Goal: Check status: Check status

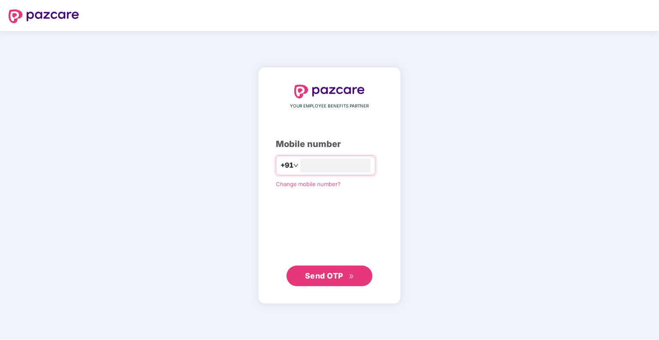
type input "**********"
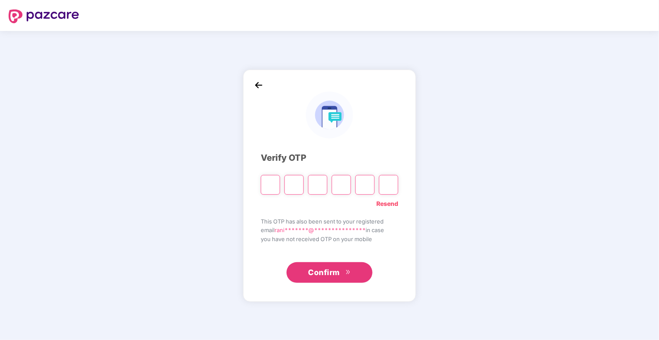
type input "*"
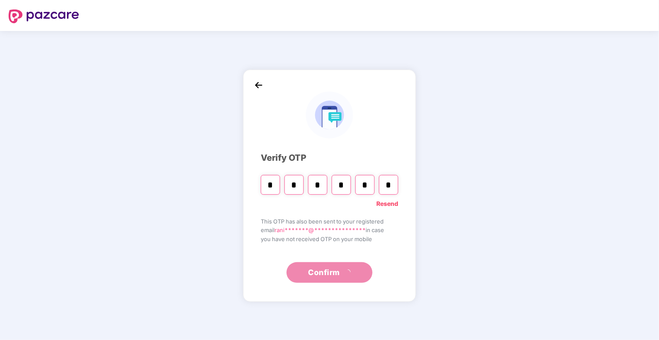
type input "*"
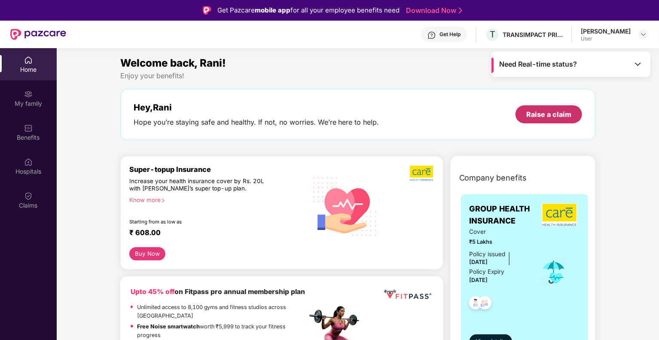
click at [554, 115] on div "Raise a claim" at bounding box center [548, 114] width 45 height 9
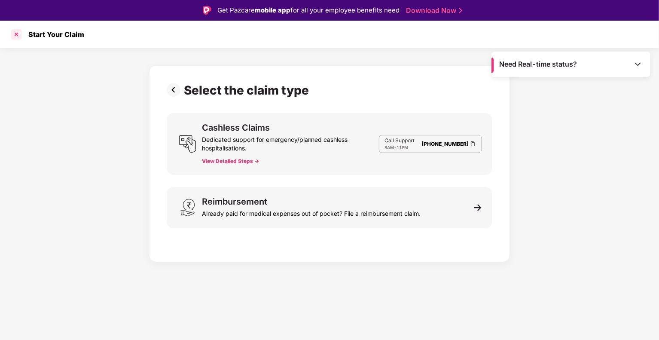
click at [15, 33] on div at bounding box center [16, 34] width 14 height 14
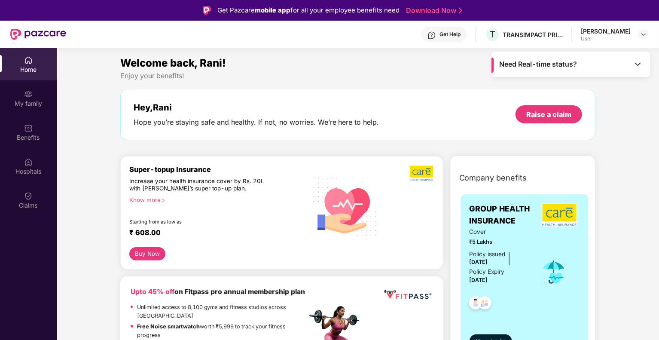
click at [639, 60] on img at bounding box center [637, 64] width 9 height 9
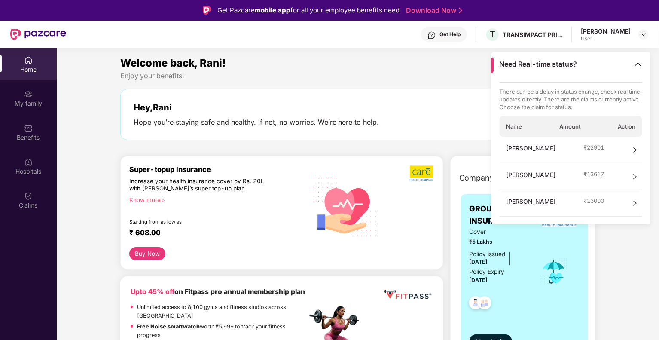
click at [347, 82] on div "Welcome back, Rani! Enjoy your benefits! Hey, Rani Hope you’re staying safe and…" at bounding box center [358, 102] width 482 height 94
click at [330, 91] on div "Hey, Rani Hope you’re staying safe and healthy. If not, no worries. We’re here …" at bounding box center [357, 114] width 475 height 51
click at [546, 151] on span "Sulochana Sawant" at bounding box center [530, 149] width 49 height 13
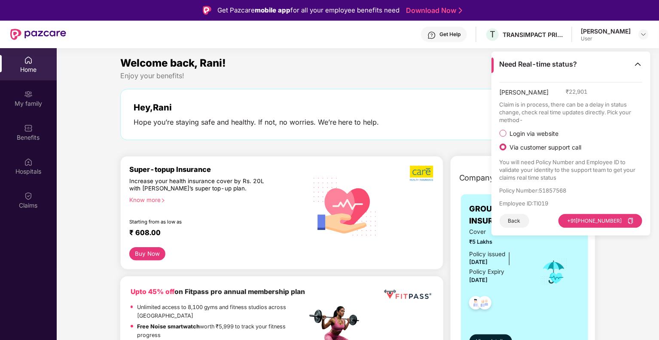
click at [516, 220] on button "Back" at bounding box center [514, 221] width 30 height 14
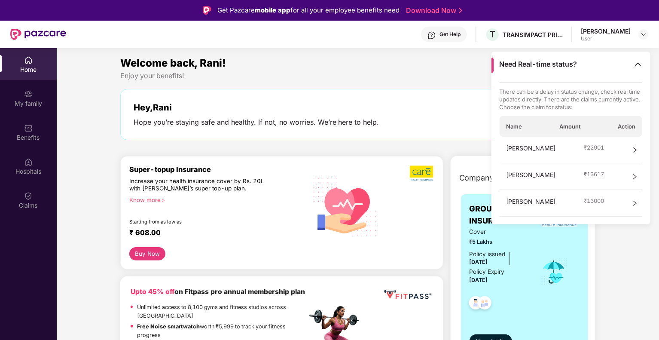
click at [641, 67] on img at bounding box center [637, 64] width 9 height 9
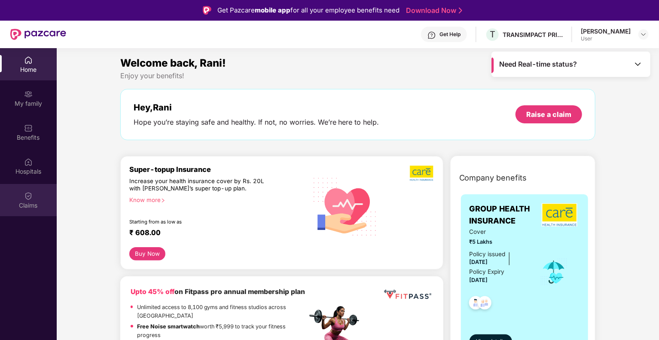
click at [30, 197] on img at bounding box center [28, 196] width 9 height 9
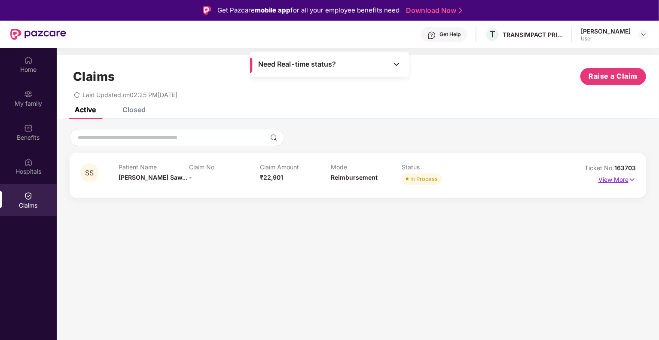
click at [613, 176] on p "View More" at bounding box center [616, 179] width 37 height 12
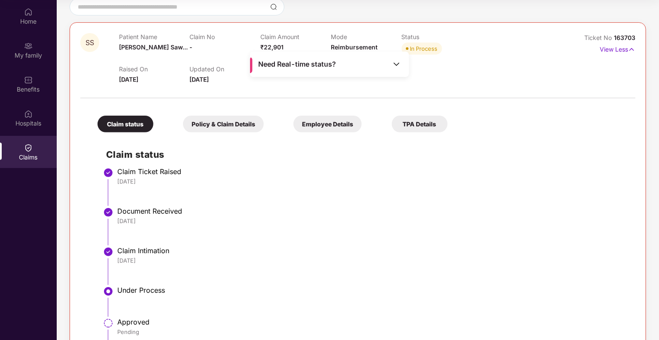
scroll to position [13, 0]
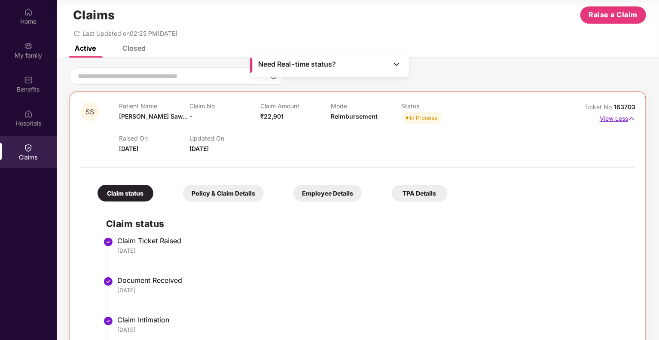
click at [630, 117] on img at bounding box center [631, 118] width 7 height 9
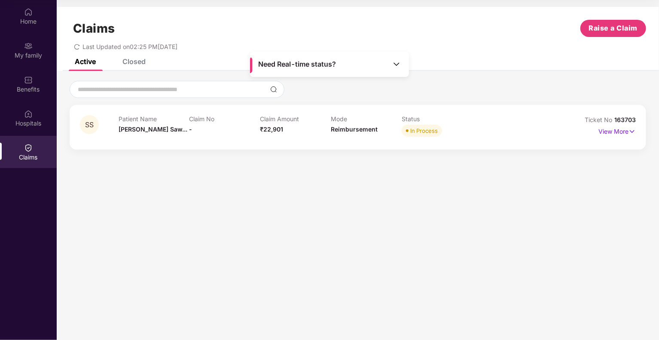
scroll to position [0, 0]
click at [137, 60] on div "Closed" at bounding box center [133, 61] width 23 height 9
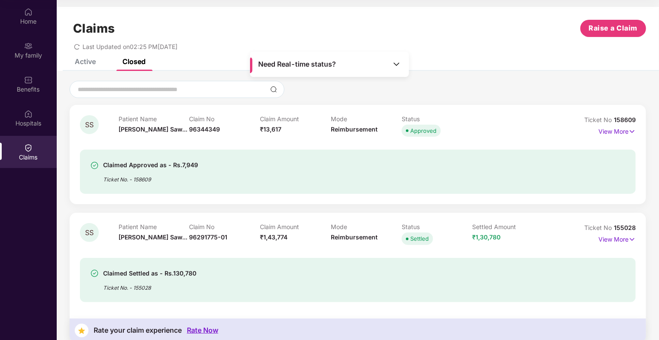
click at [439, 60] on div "Active Closed" at bounding box center [358, 65] width 602 height 12
click at [88, 61] on div "Active" at bounding box center [85, 61] width 21 height 9
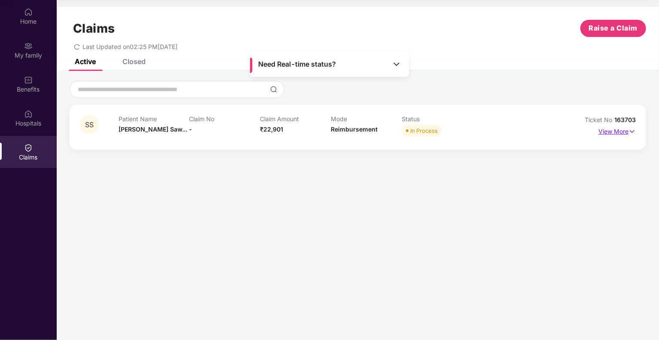
click at [631, 133] on img at bounding box center [631, 131] width 7 height 9
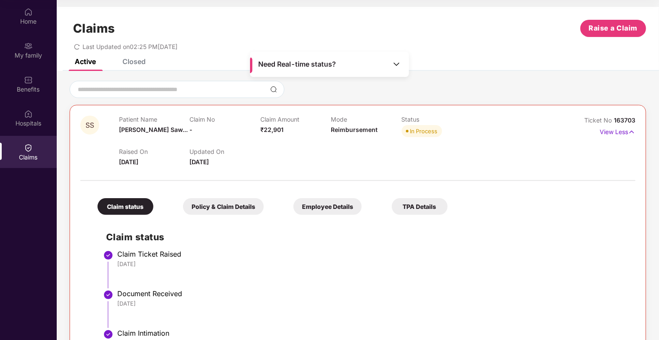
click at [129, 59] on div "Closed" at bounding box center [133, 61] width 23 height 9
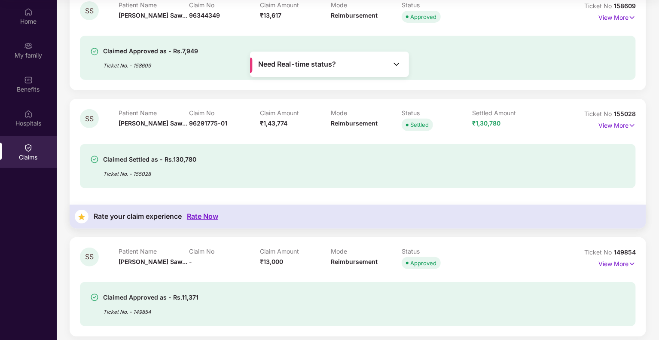
scroll to position [129, 0]
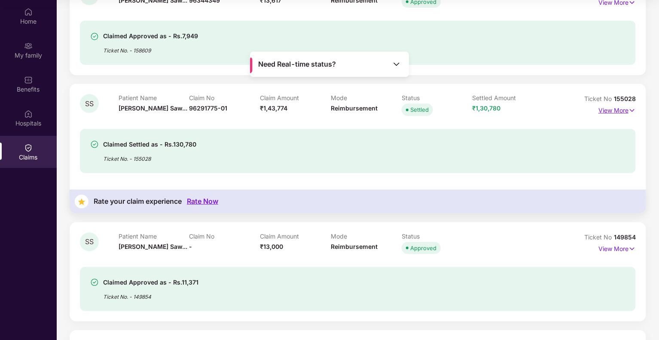
click at [629, 111] on img at bounding box center [631, 110] width 7 height 9
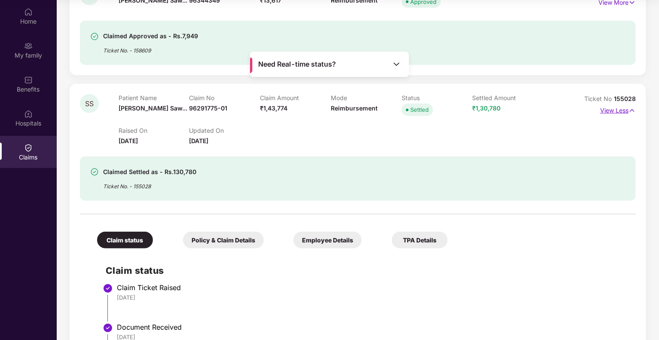
click at [633, 111] on img at bounding box center [631, 110] width 7 height 9
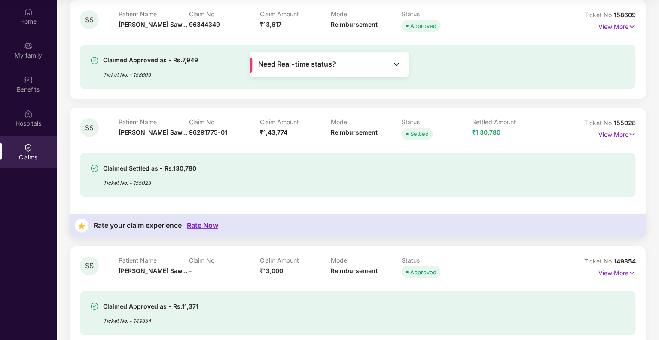
scroll to position [0, 0]
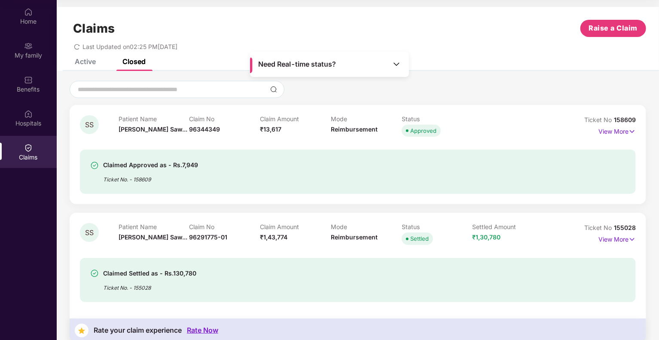
click at [79, 62] on div "Active" at bounding box center [85, 61] width 21 height 9
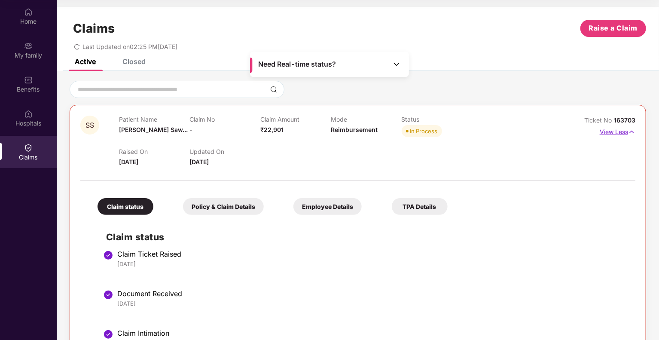
click at [627, 132] on p "View Less" at bounding box center [618, 131] width 36 height 12
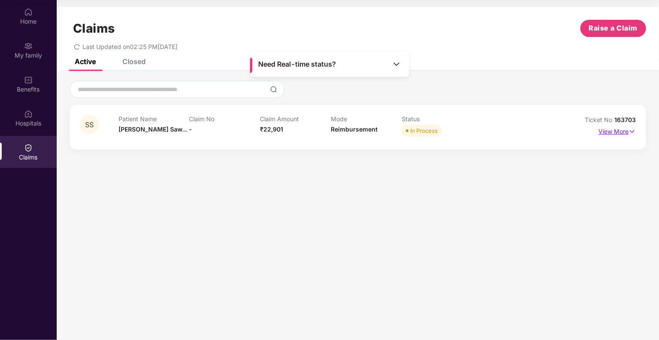
click at [627, 132] on p "View More" at bounding box center [616, 131] width 37 height 12
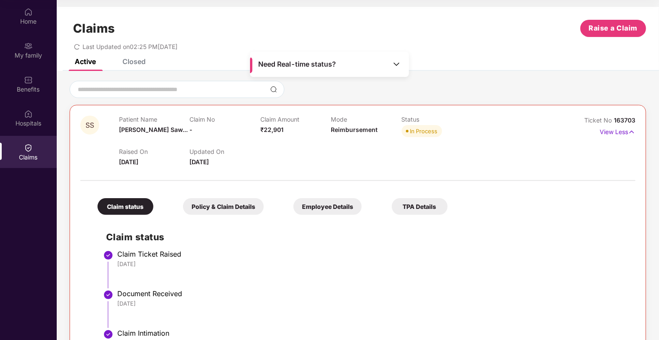
click at [131, 63] on div "Closed" at bounding box center [133, 61] width 23 height 9
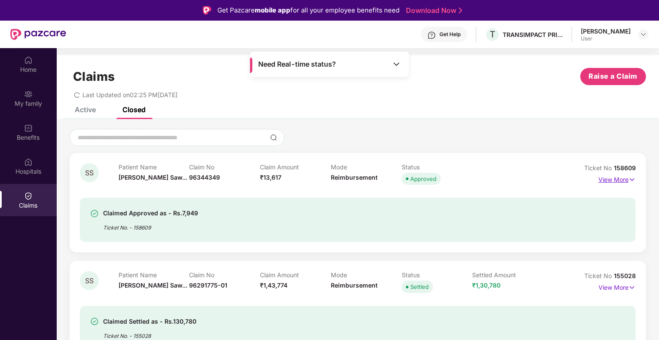
click at [620, 178] on p "View More" at bounding box center [616, 179] width 37 height 12
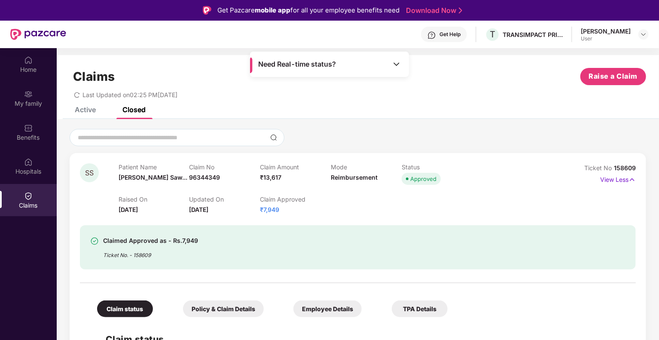
click at [82, 110] on div "Active" at bounding box center [85, 109] width 21 height 9
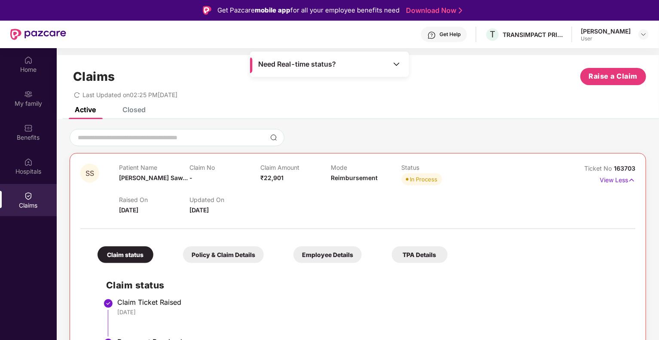
drag, startPoint x: 119, startPoint y: 211, endPoint x: 160, endPoint y: 211, distance: 41.7
click at [160, 211] on div "Raised On 06 Aug 2025" at bounding box center [154, 205] width 70 height 19
drag, startPoint x: 262, startPoint y: 180, endPoint x: 286, endPoint y: 181, distance: 24.1
click at [286, 181] on div "Patient Name Sulochana Saw... Claim No - Claim Amount ₹22,901 Mode Reimbursemen…" at bounding box center [331, 176] width 424 height 24
click at [292, 189] on div "Raised On 06 Aug 2025 Updated On 08 Aug 2025" at bounding box center [331, 200] width 424 height 27
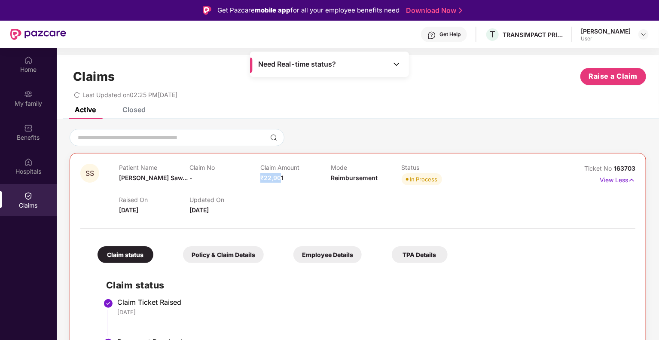
drag, startPoint x: 259, startPoint y: 179, endPoint x: 278, endPoint y: 180, distance: 18.9
click at [278, 180] on span "₹22,901" at bounding box center [271, 177] width 23 height 7
click at [278, 205] on div "Raised On 06 Aug 2025 Updated On 08 Aug 2025" at bounding box center [331, 200] width 424 height 27
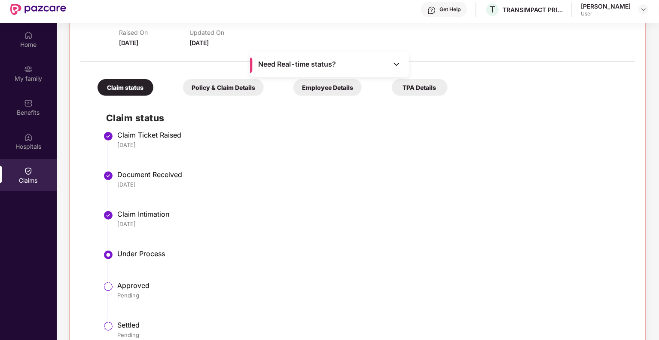
scroll to position [48, 0]
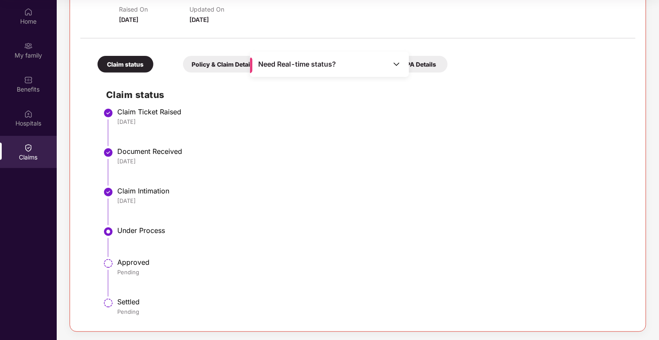
click at [653, 22] on div "SS Patient Name Sulochana Saw... Claim No - Claim Amount ₹22,901 Mode Reimburse…" at bounding box center [358, 135] width 602 height 393
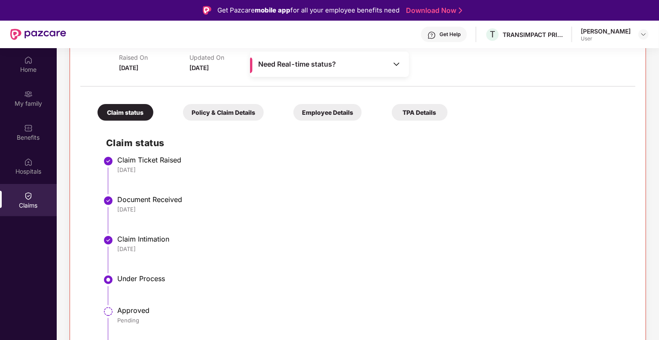
click at [298, 174] on li "Claim Ticket Raised 06 Aug 2025" at bounding box center [366, 178] width 521 height 40
click at [138, 67] on span "06 Aug 2025" at bounding box center [128, 67] width 19 height 7
